Goal: Transaction & Acquisition: Book appointment/travel/reservation

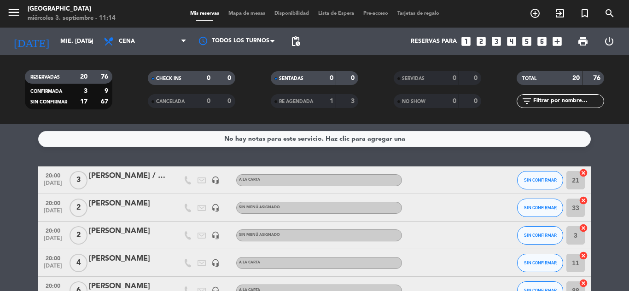
scroll to position [242, 0]
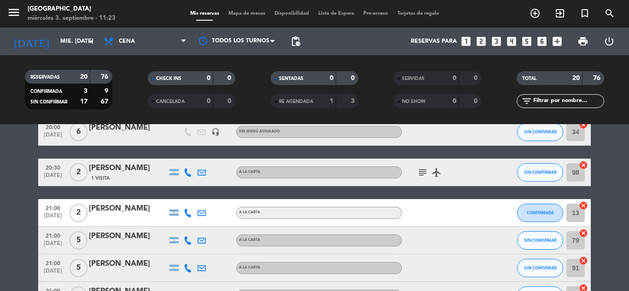
click at [513, 42] on icon "looks_4" at bounding box center [512, 41] width 12 height 12
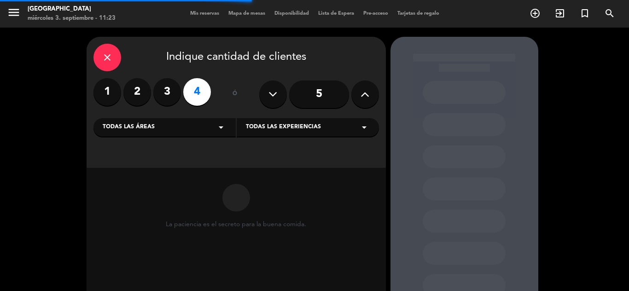
click at [291, 130] on span "Todas las experiencias" at bounding box center [283, 127] width 75 height 9
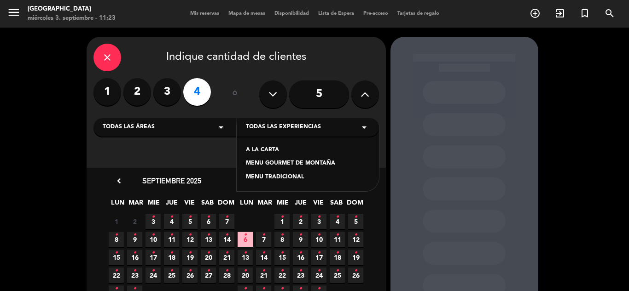
click at [261, 149] on div "A LA CARTA" at bounding box center [308, 150] width 124 height 9
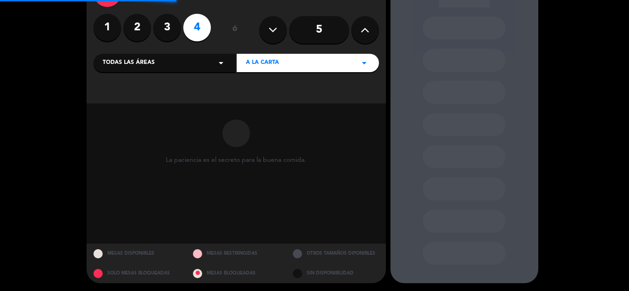
scroll to position [66, 0]
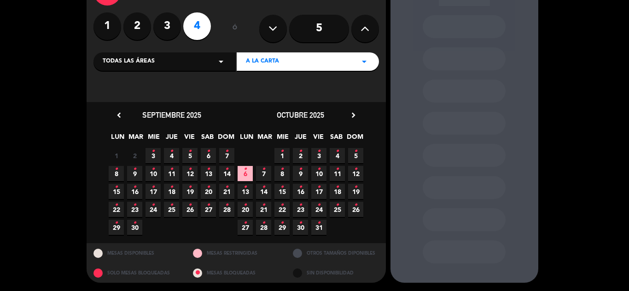
click at [154, 156] on icon "•" at bounding box center [152, 151] width 3 height 15
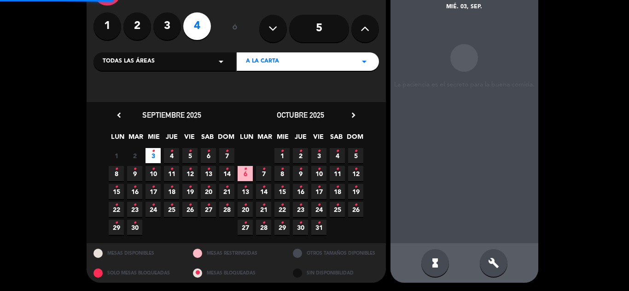
scroll to position [37, 0]
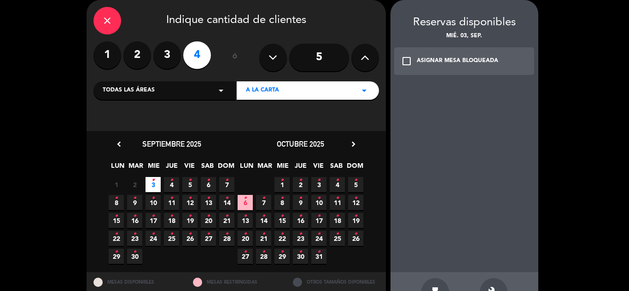
click at [459, 65] on div "ASIGNAR MESA BLOQUEADA" at bounding box center [457, 61] width 81 height 9
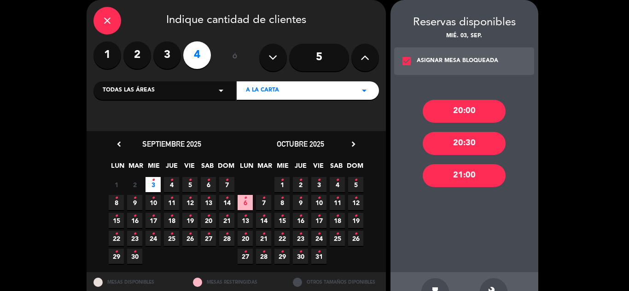
click at [455, 110] on div "20:00" at bounding box center [464, 111] width 83 height 23
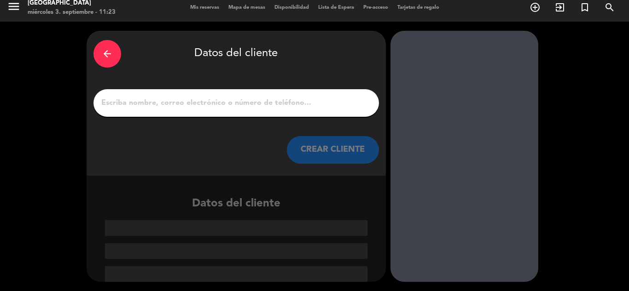
click at [223, 104] on input "1" at bounding box center [236, 103] width 272 height 13
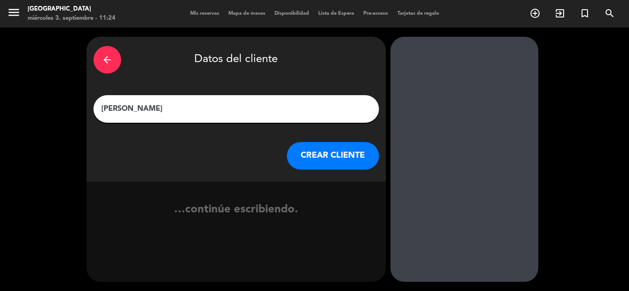
type input "[PERSON_NAME]"
click at [323, 162] on button "CREAR CLIENTE" at bounding box center [333, 156] width 92 height 28
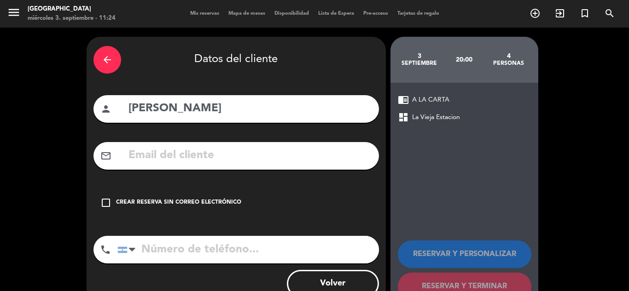
click at [201, 205] on div "Crear reserva sin correo electrónico" at bounding box center [178, 202] width 125 height 9
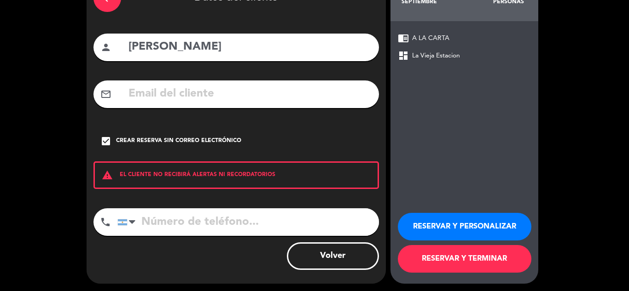
scroll to position [64, 0]
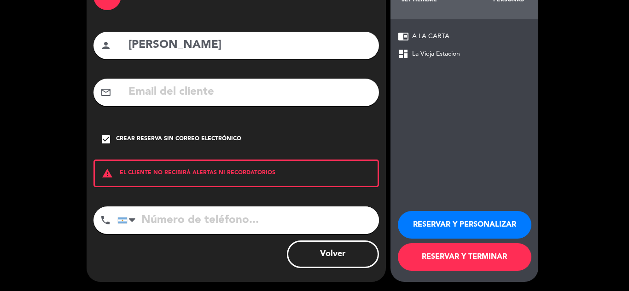
click at [434, 264] on button "RESERVAR Y TERMINAR" at bounding box center [465, 258] width 134 height 28
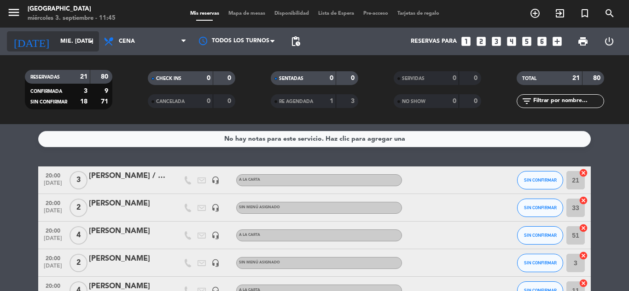
click at [87, 44] on icon "arrow_drop_down" at bounding box center [91, 41] width 11 height 11
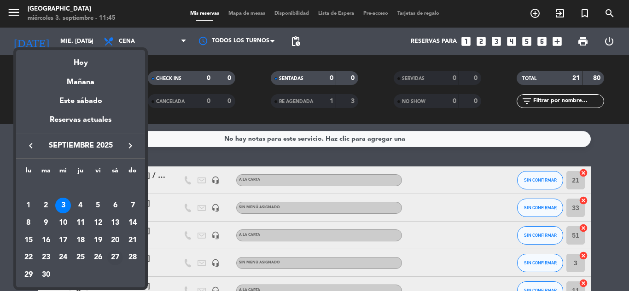
click at [112, 257] on div "27" at bounding box center [115, 258] width 16 height 16
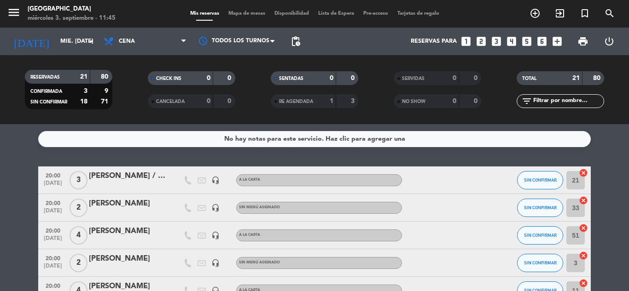
type input "sáb. [DATE]"
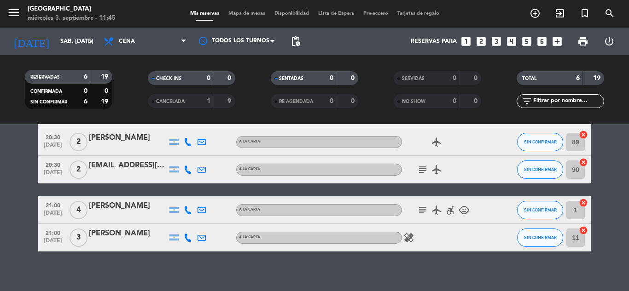
scroll to position [113, 0]
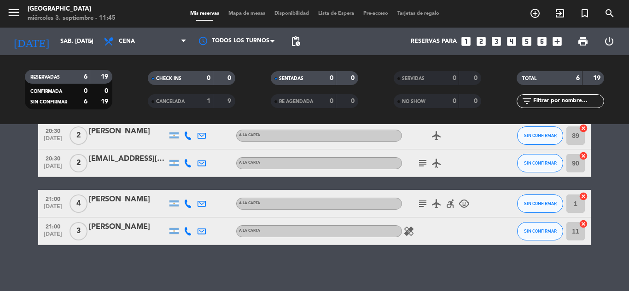
click at [540, 41] on icon "looks_6" at bounding box center [542, 41] width 12 height 12
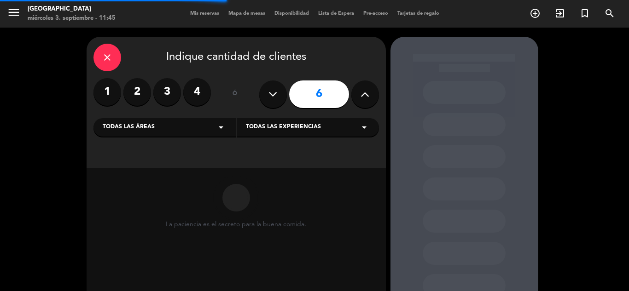
click at [366, 97] on icon at bounding box center [364, 94] width 9 height 14
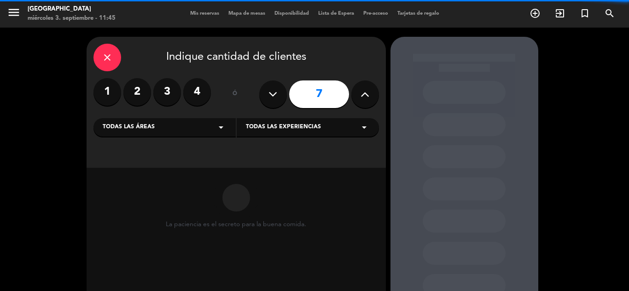
click at [366, 97] on icon at bounding box center [364, 94] width 9 height 14
type input "8"
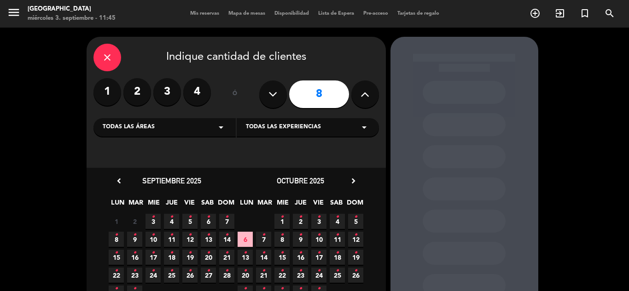
click at [331, 131] on div "Todas las experiencias arrow_drop_down" at bounding box center [308, 127] width 142 height 18
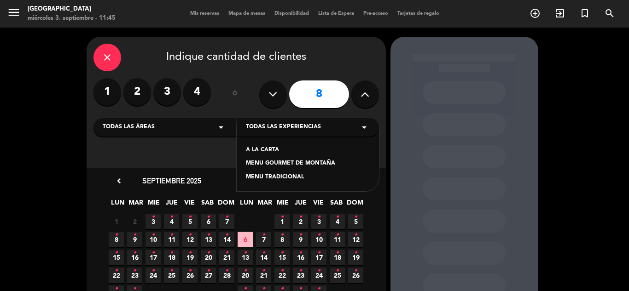
click at [266, 151] on div "A LA CARTA" at bounding box center [308, 150] width 124 height 9
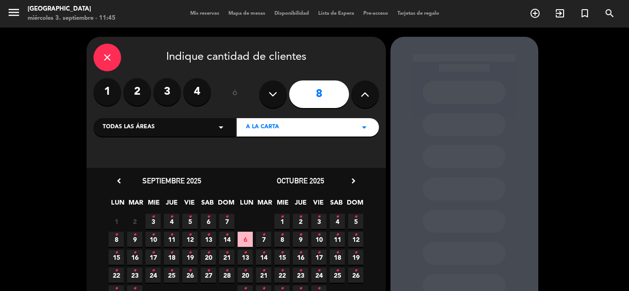
click at [211, 275] on span "27 •" at bounding box center [208, 275] width 15 height 15
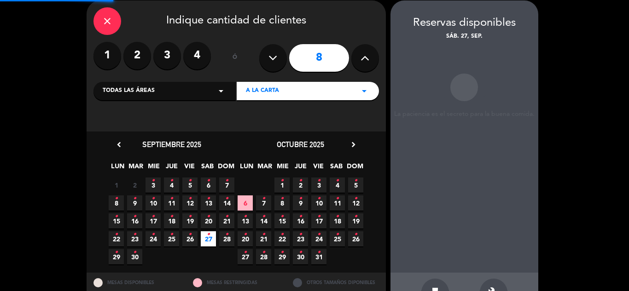
scroll to position [37, 0]
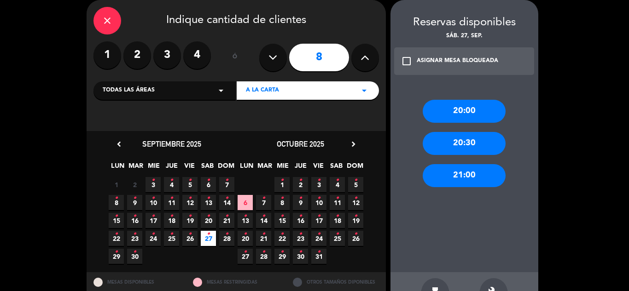
click at [457, 106] on div "20:00" at bounding box center [464, 111] width 83 height 23
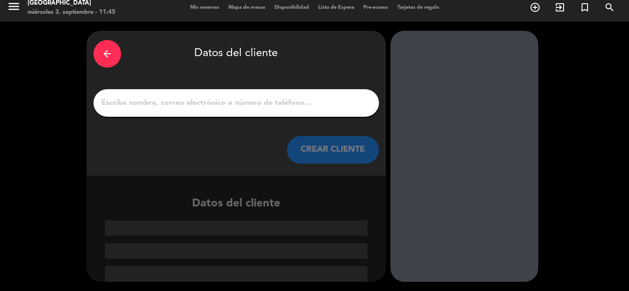
scroll to position [6, 0]
click at [121, 105] on input "1" at bounding box center [236, 103] width 272 height 13
paste input "[PERSON_NAME]"
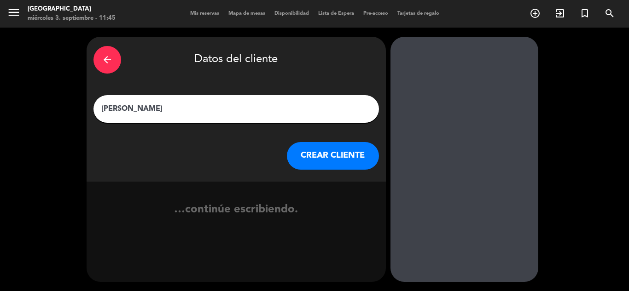
type input "[PERSON_NAME]"
click at [317, 158] on button "CREAR CLIENTE" at bounding box center [333, 156] width 92 height 28
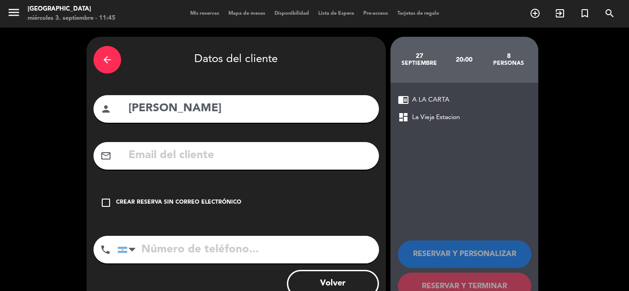
click at [214, 202] on div "Crear reserva sin correo electrónico" at bounding box center [178, 202] width 125 height 9
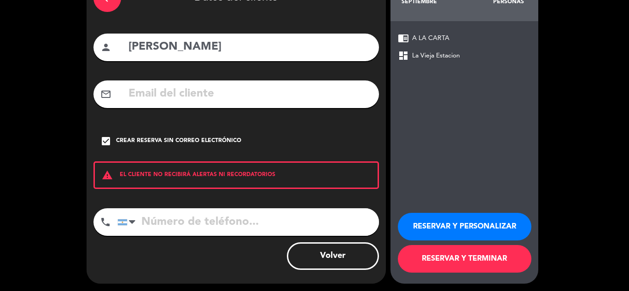
scroll to position [64, 0]
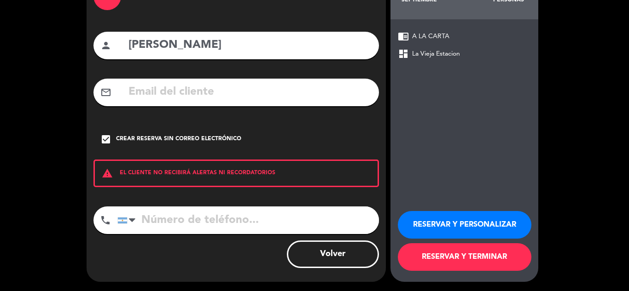
click at [423, 248] on button "RESERVAR Y TERMINAR" at bounding box center [465, 258] width 134 height 28
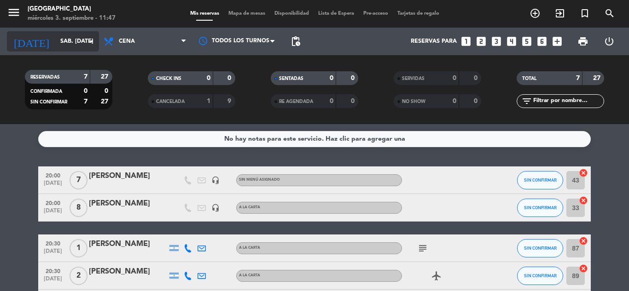
click at [89, 37] on icon "arrow_drop_down" at bounding box center [91, 41] width 11 height 11
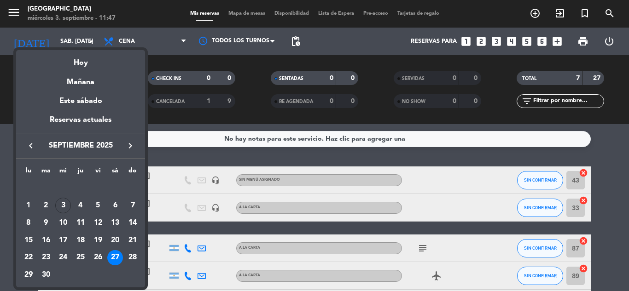
click at [80, 208] on div "4" at bounding box center [81, 206] width 16 height 16
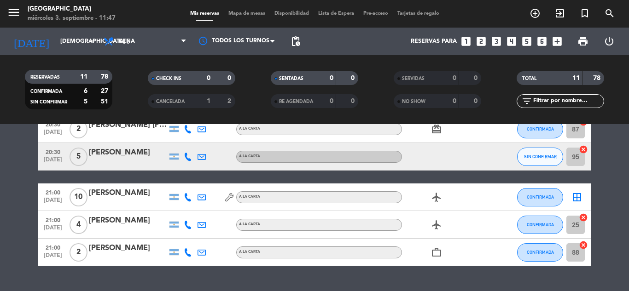
scroll to position [230, 0]
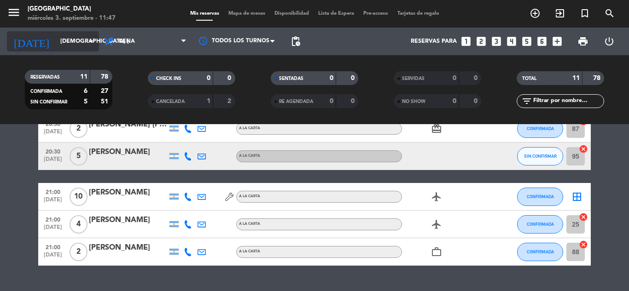
click at [91, 43] on icon "arrow_drop_down" at bounding box center [91, 41] width 11 height 11
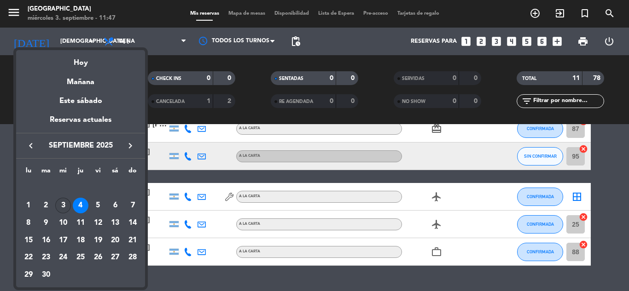
click at [64, 208] on div "3" at bounding box center [63, 206] width 16 height 16
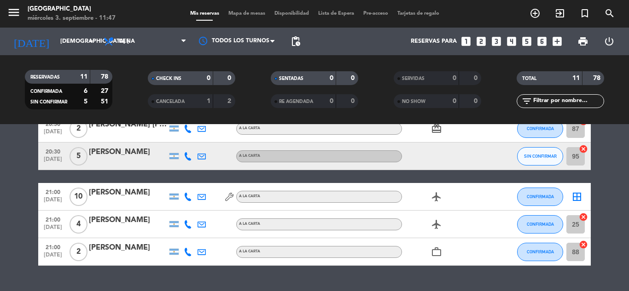
type input "mié. [DATE]"
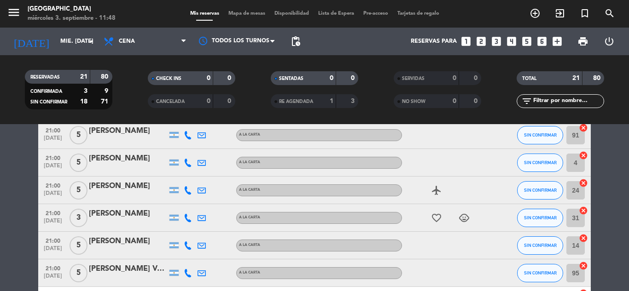
scroll to position [414, 0]
